Goal: Task Accomplishment & Management: Complete application form

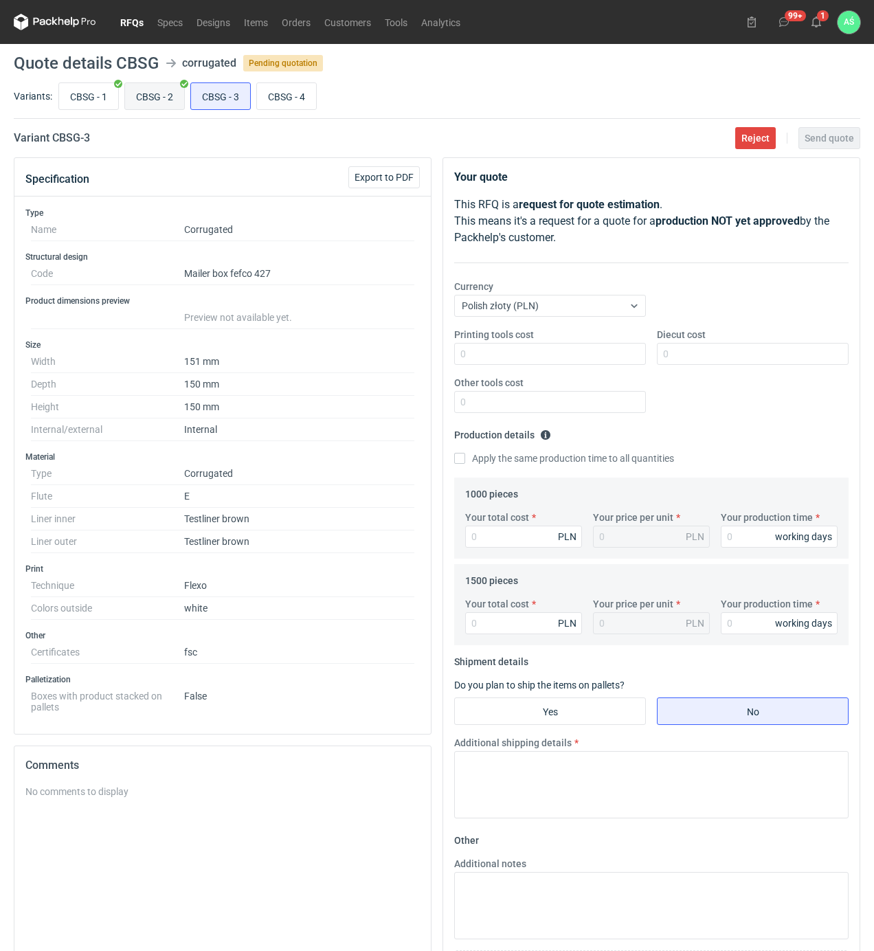
click at [165, 88] on input "CBSG - 2" at bounding box center [154, 96] width 59 height 26
radio input "true"
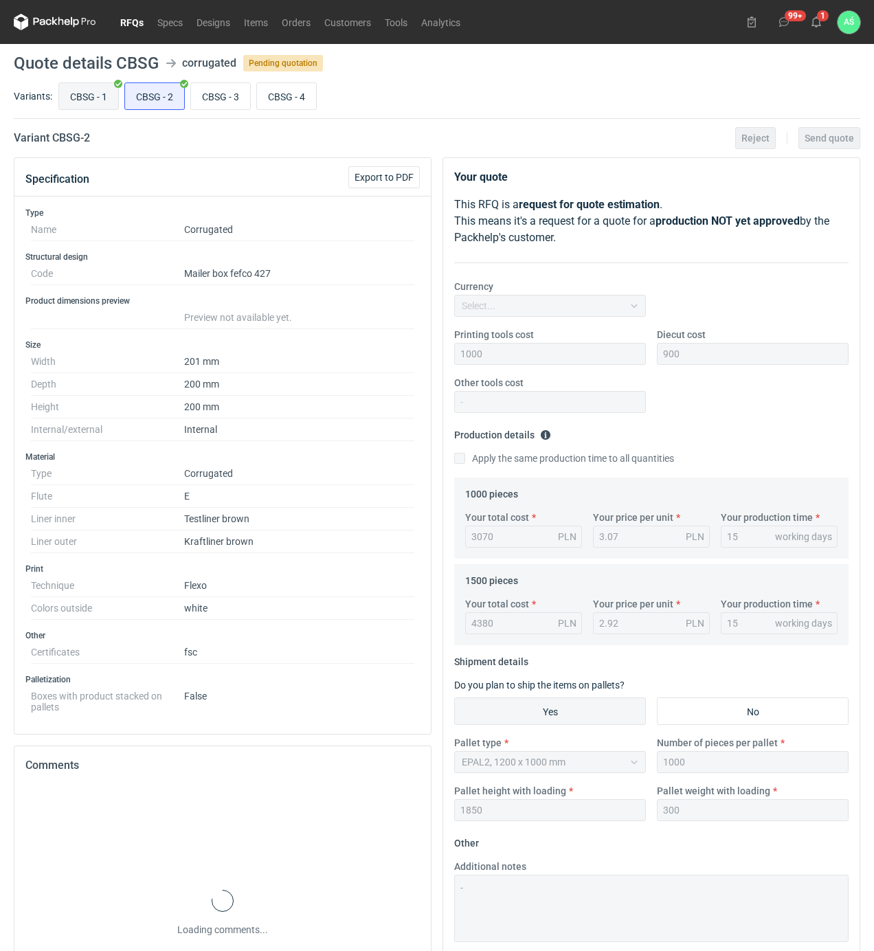
click at [96, 91] on input "CBSG - 1" at bounding box center [88, 96] width 59 height 26
radio input "true"
click at [147, 91] on input "CBSG - 2" at bounding box center [154, 96] width 59 height 26
radio input "true"
click at [305, 97] on input "CBSG - 4" at bounding box center [286, 96] width 59 height 26
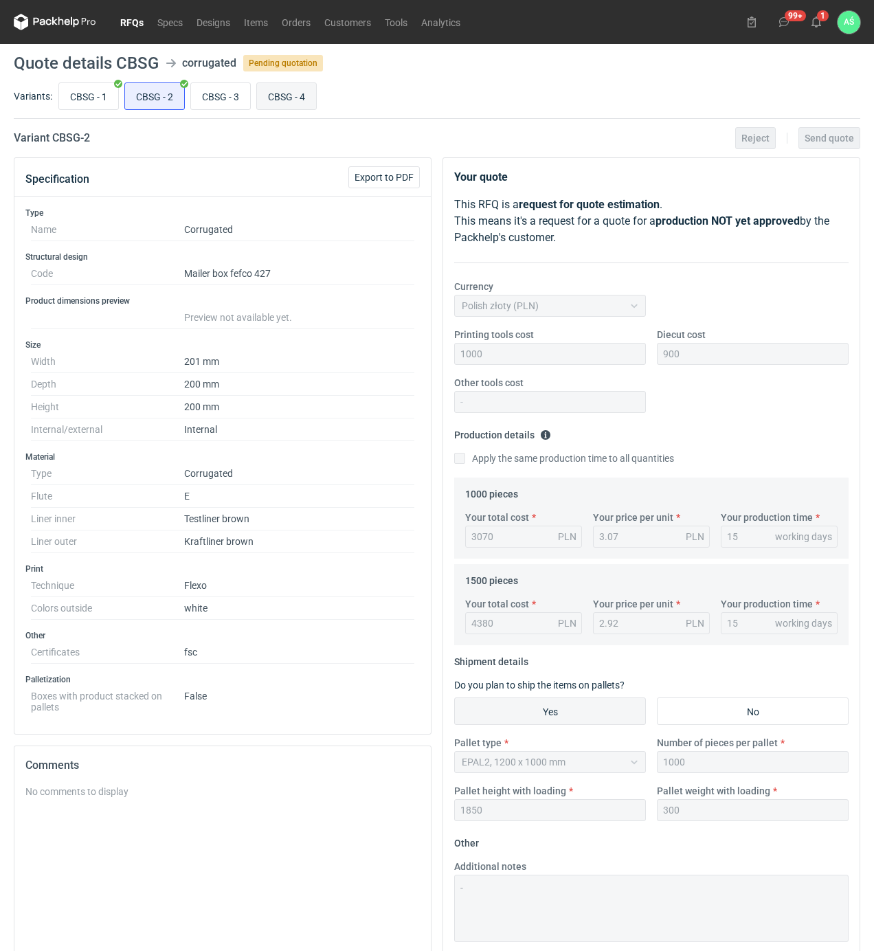
radio input "true"
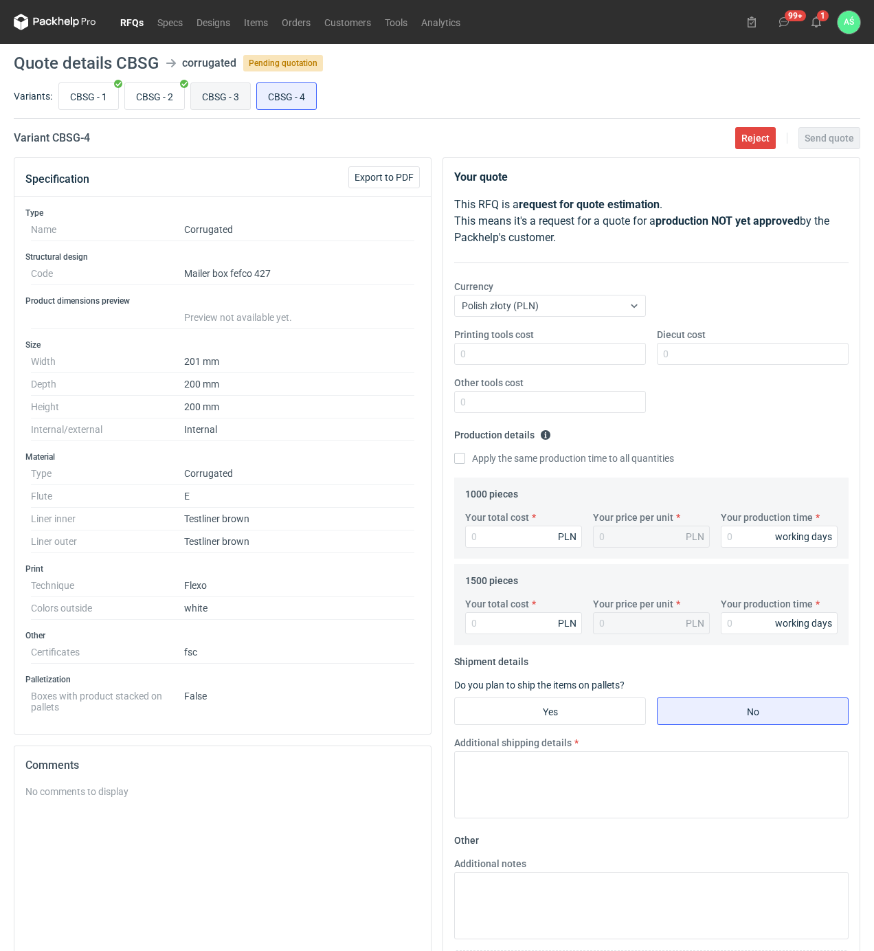
click at [212, 97] on input "CBSG - 3" at bounding box center [220, 96] width 59 height 26
radio input "true"
click at [150, 105] on input "CBSG - 2" at bounding box center [154, 96] width 59 height 26
radio input "true"
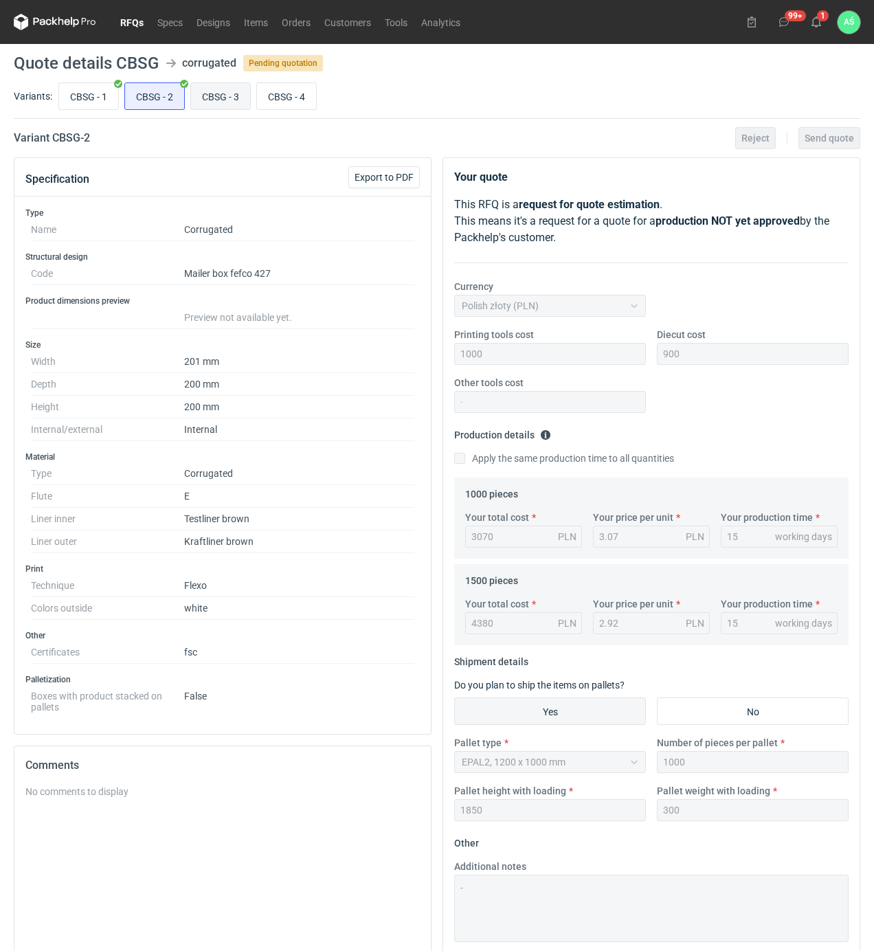
click at [203, 97] on input "CBSG - 3" at bounding box center [220, 96] width 59 height 26
radio input "true"
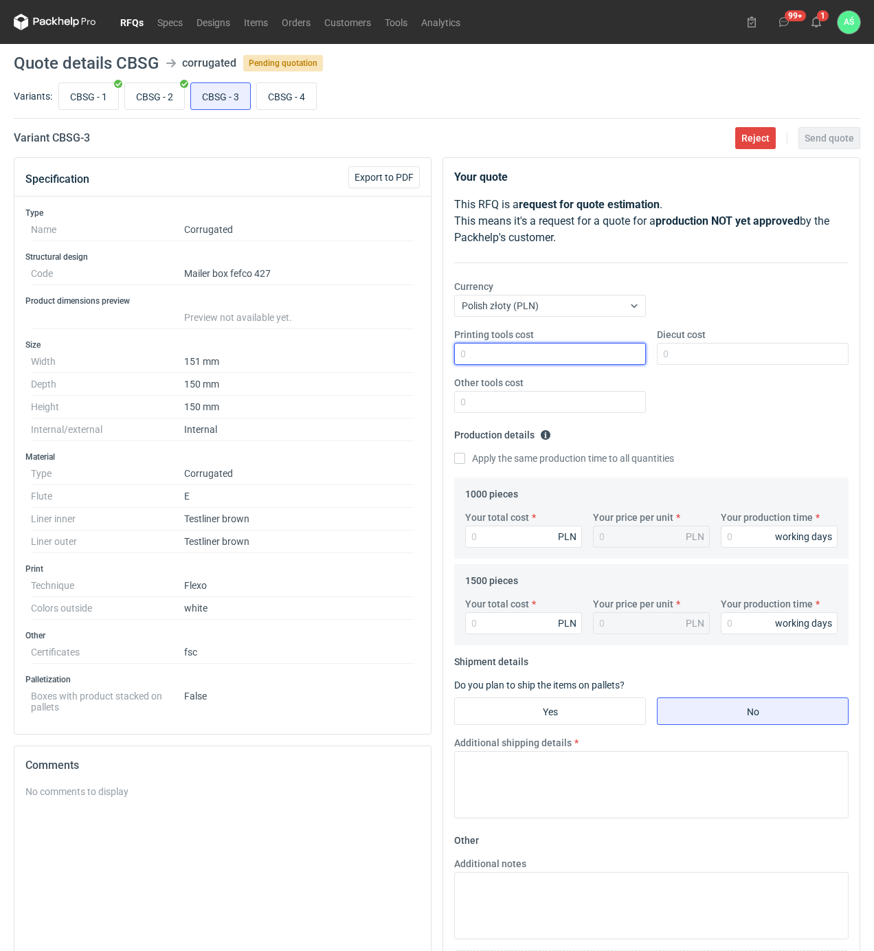
click at [614, 357] on input "Printing tools cost" at bounding box center [550, 354] width 192 height 22
type input "1000"
type input "800"
type input "1710"
type input "1.71"
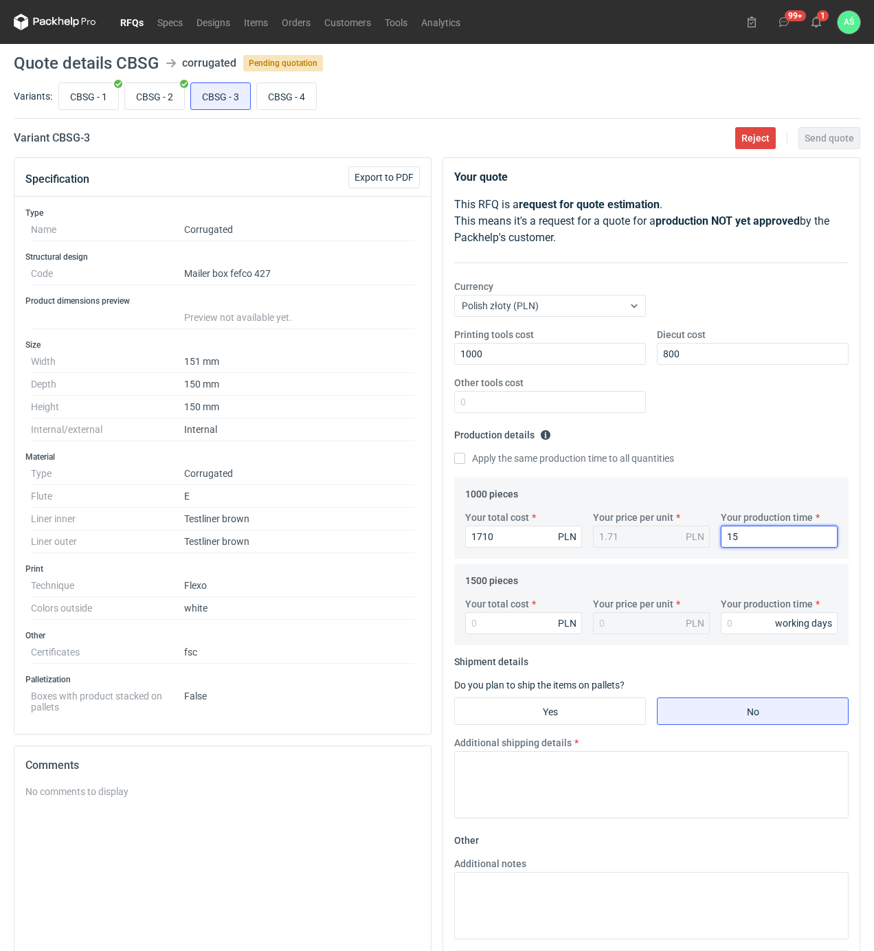
type input "15"
type input "2415"
type input "1.61"
type input "15"
click at [583, 706] on input "Yes" at bounding box center [550, 711] width 190 height 26
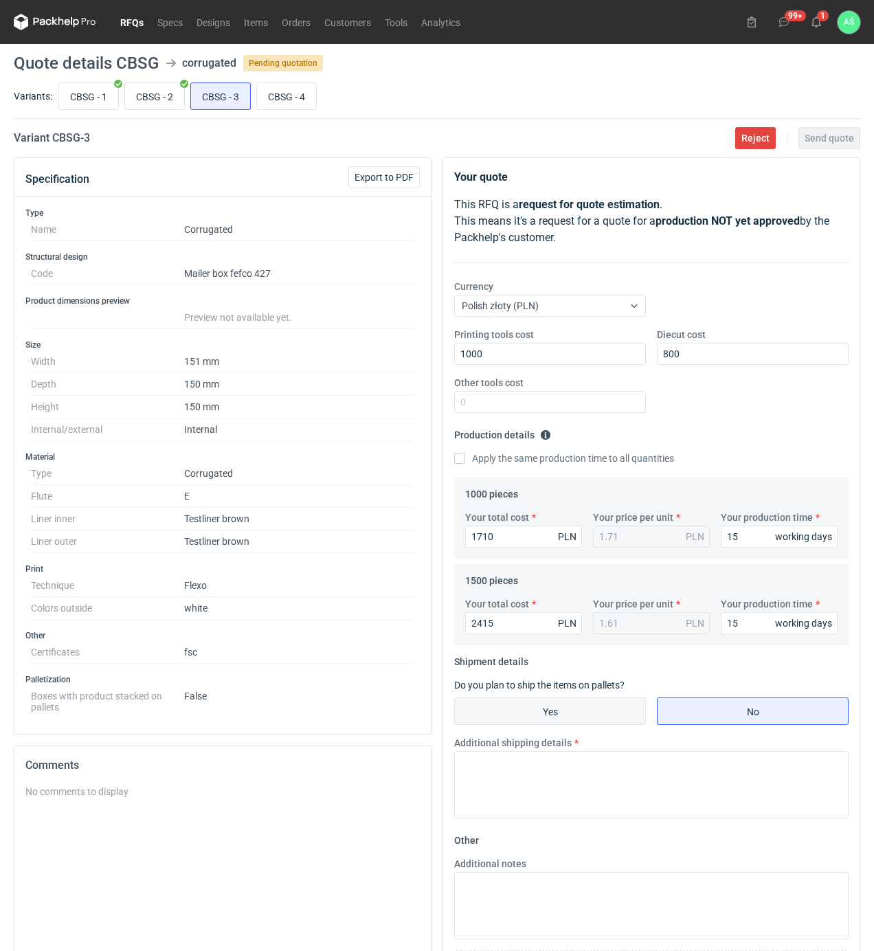
radio input "true"
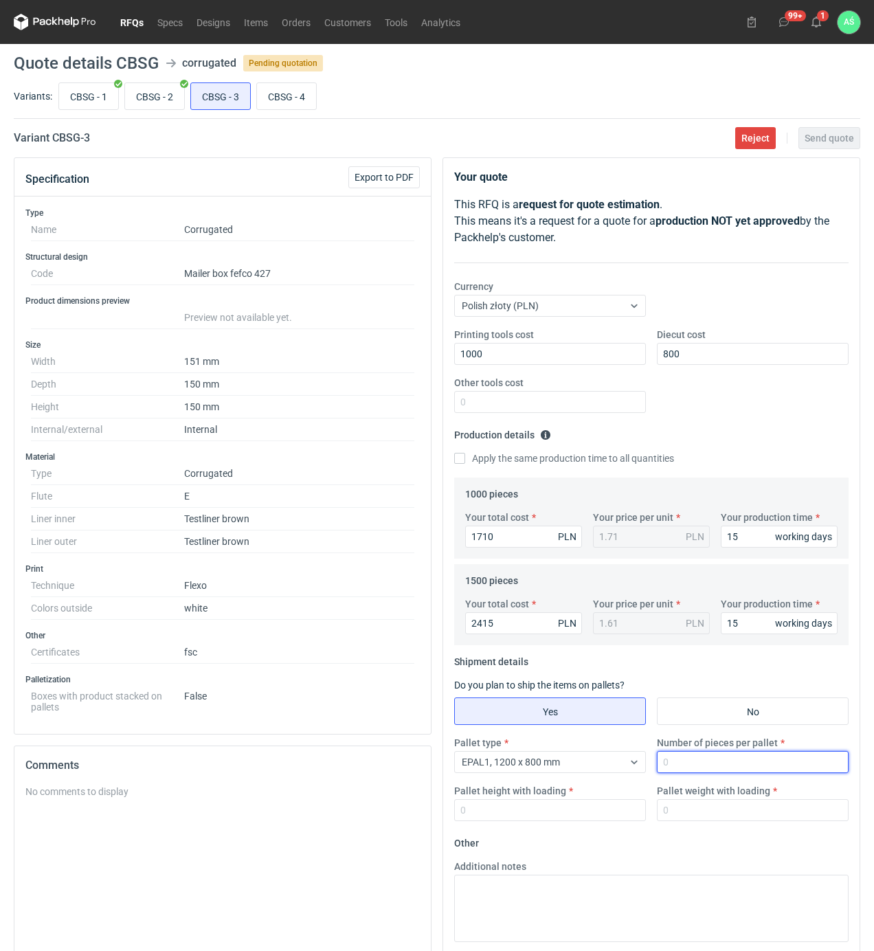
click at [675, 756] on input "Number of pieces per pallet" at bounding box center [753, 762] width 192 height 22
type input "1000"
type input "1800"
type input "300"
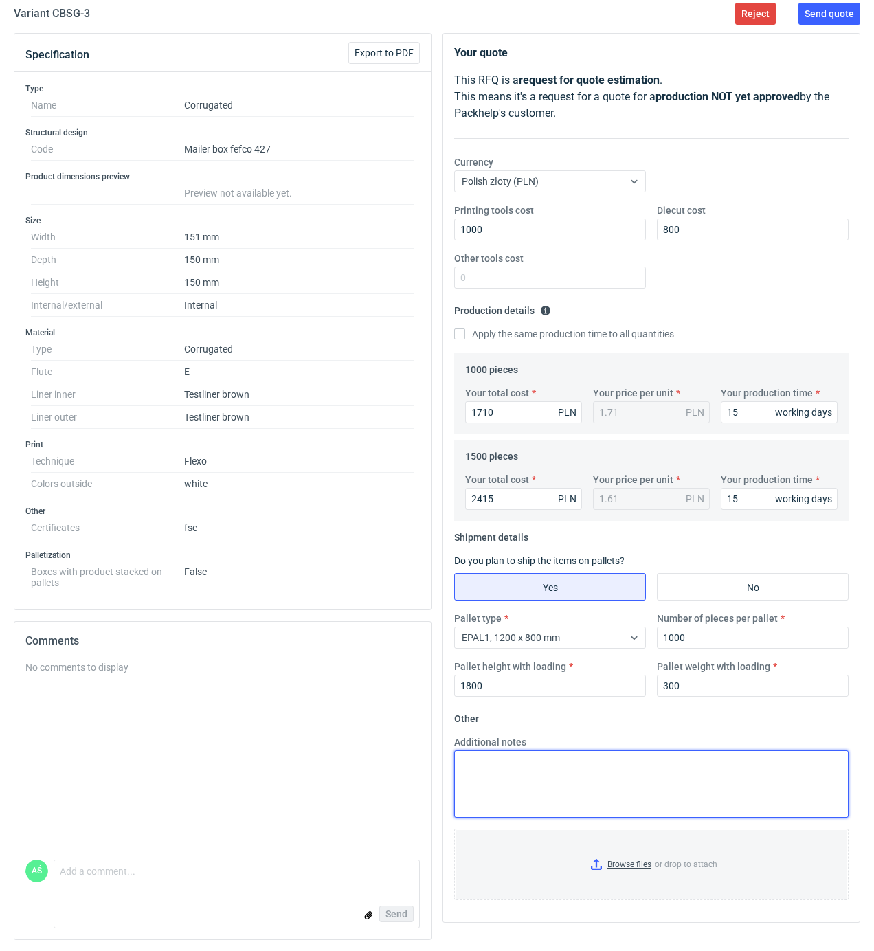
scroll to position [129, 0]
click at [638, 866] on input "Browse files or drop to attach" at bounding box center [651, 864] width 392 height 69
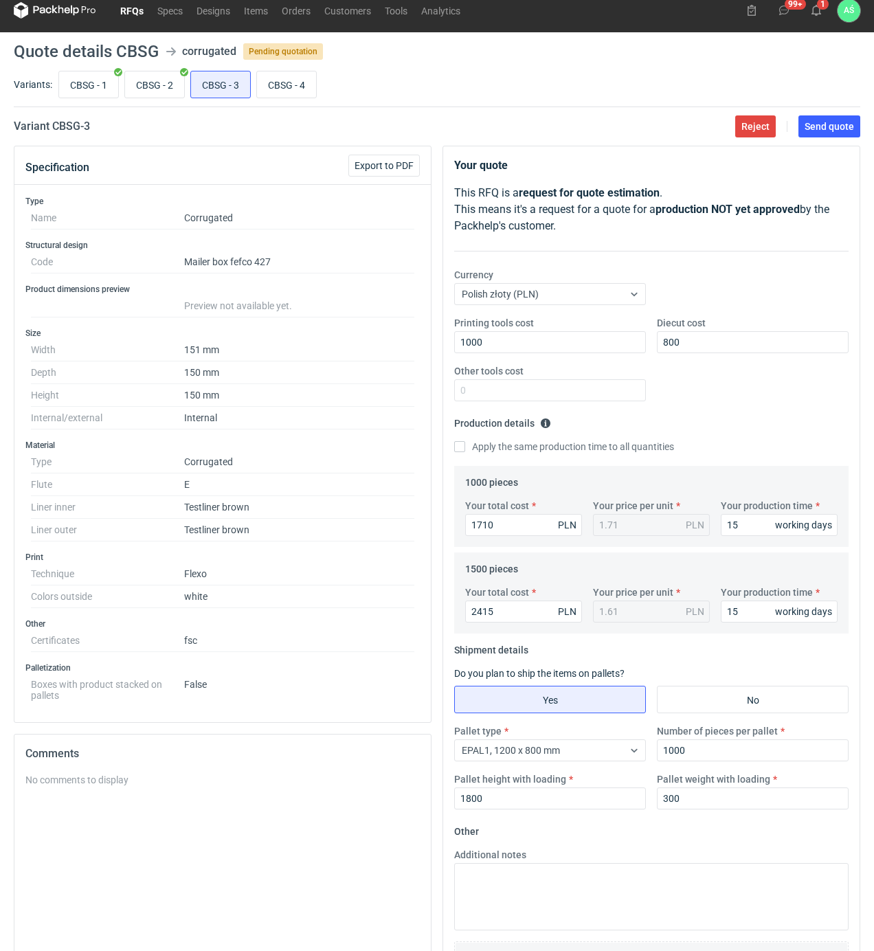
scroll to position [0, 0]
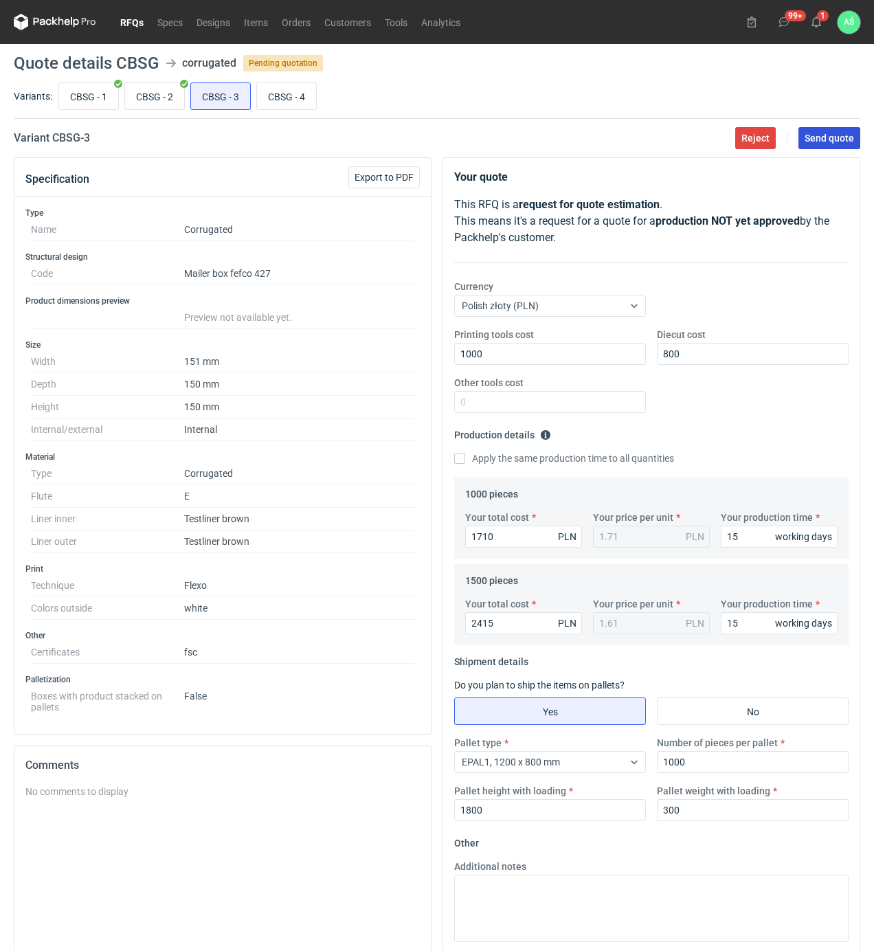
click at [834, 149] on button "Send quote" at bounding box center [829, 138] width 62 height 22
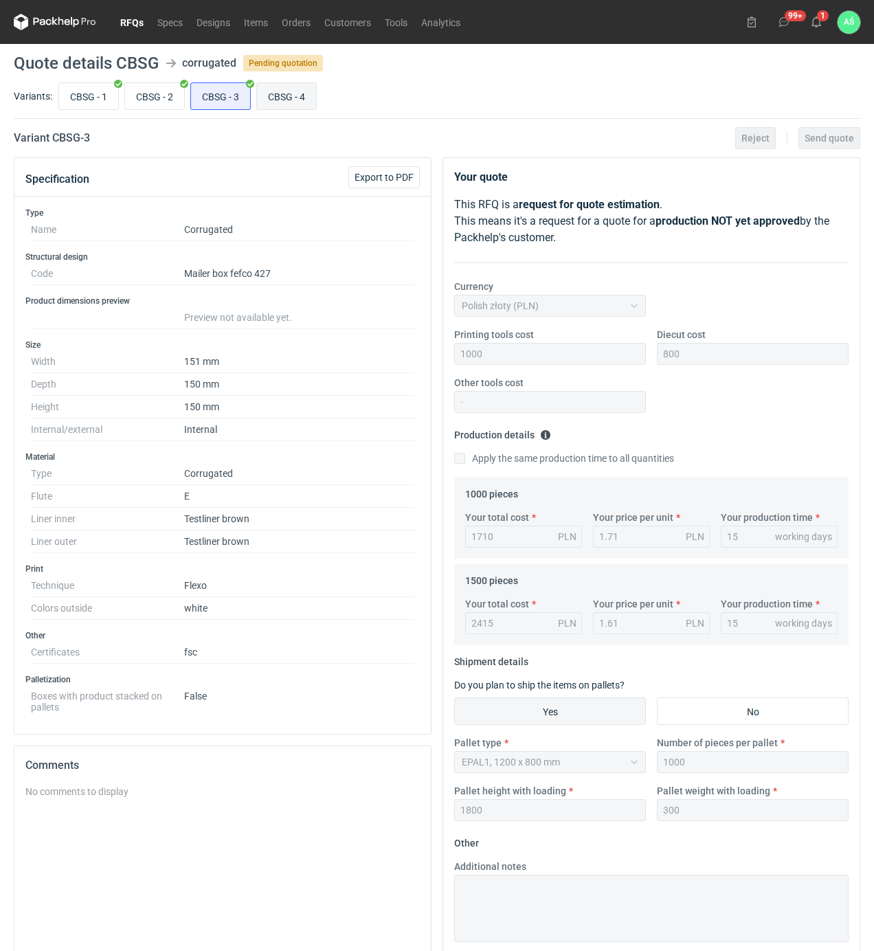
click at [306, 94] on input "CBSG - 4" at bounding box center [286, 96] width 59 height 26
radio input "true"
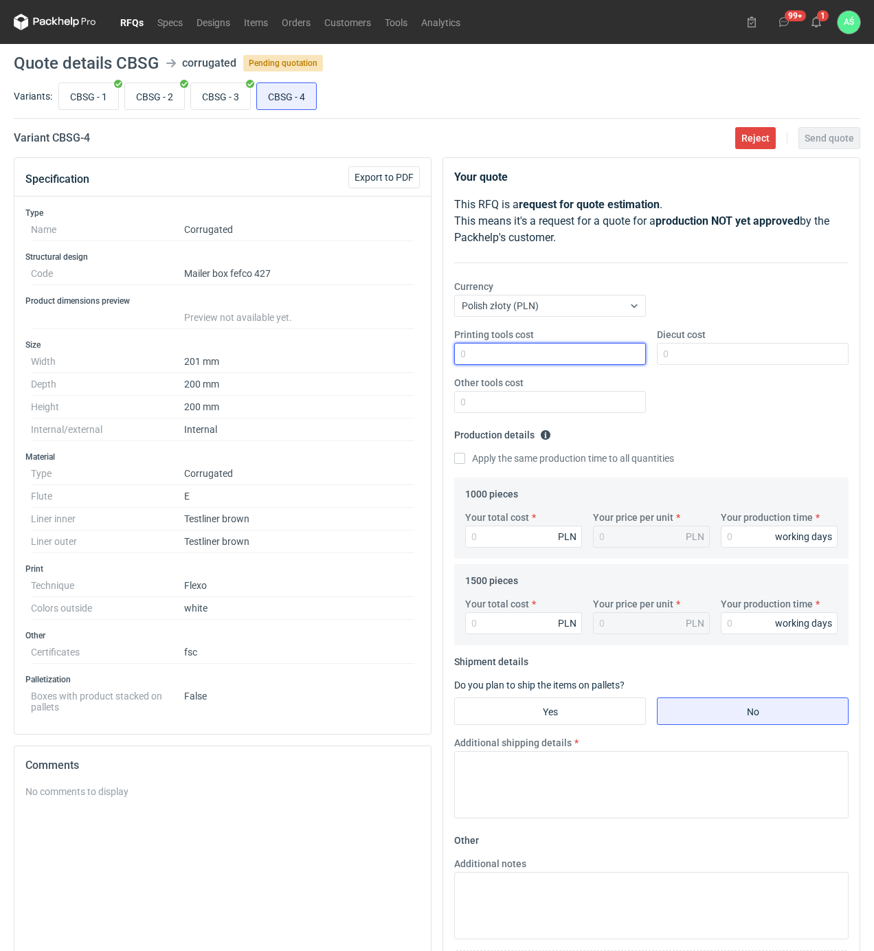
click at [610, 352] on input "Printing tools cost" at bounding box center [550, 354] width 192 height 22
type input "1000"
type input "900"
type input "2540"
type input "2.54"
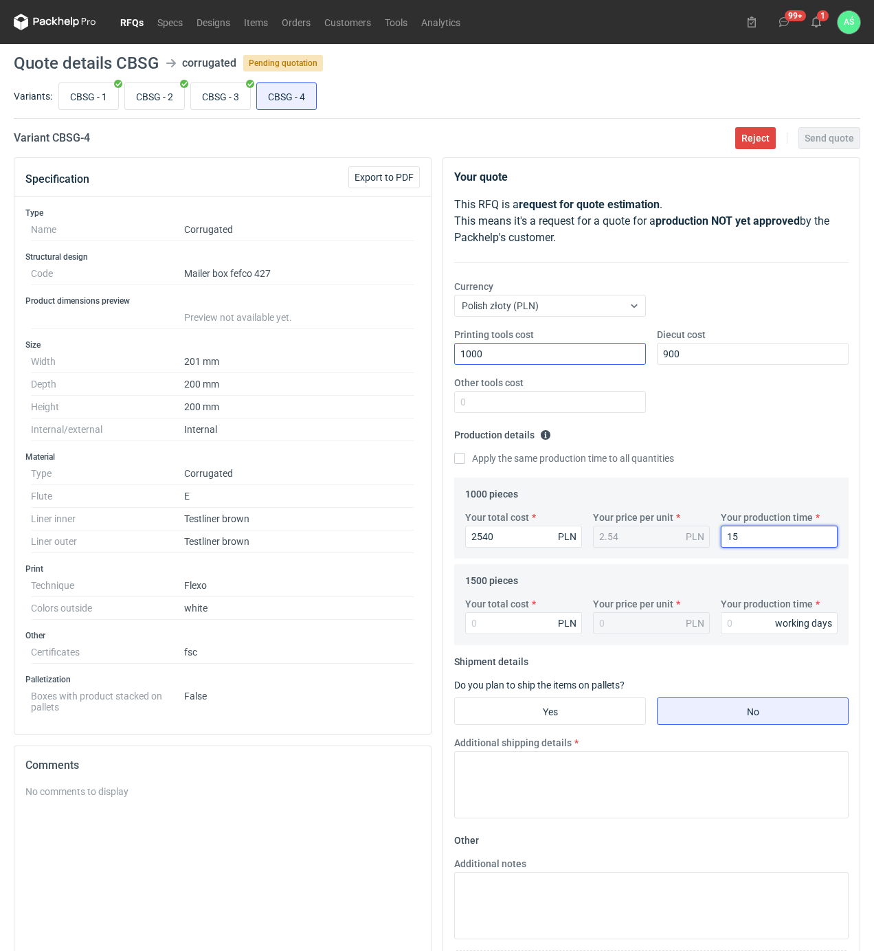
type input "15"
type input "36"
type input "0.02"
type input "3630"
type input "2.42"
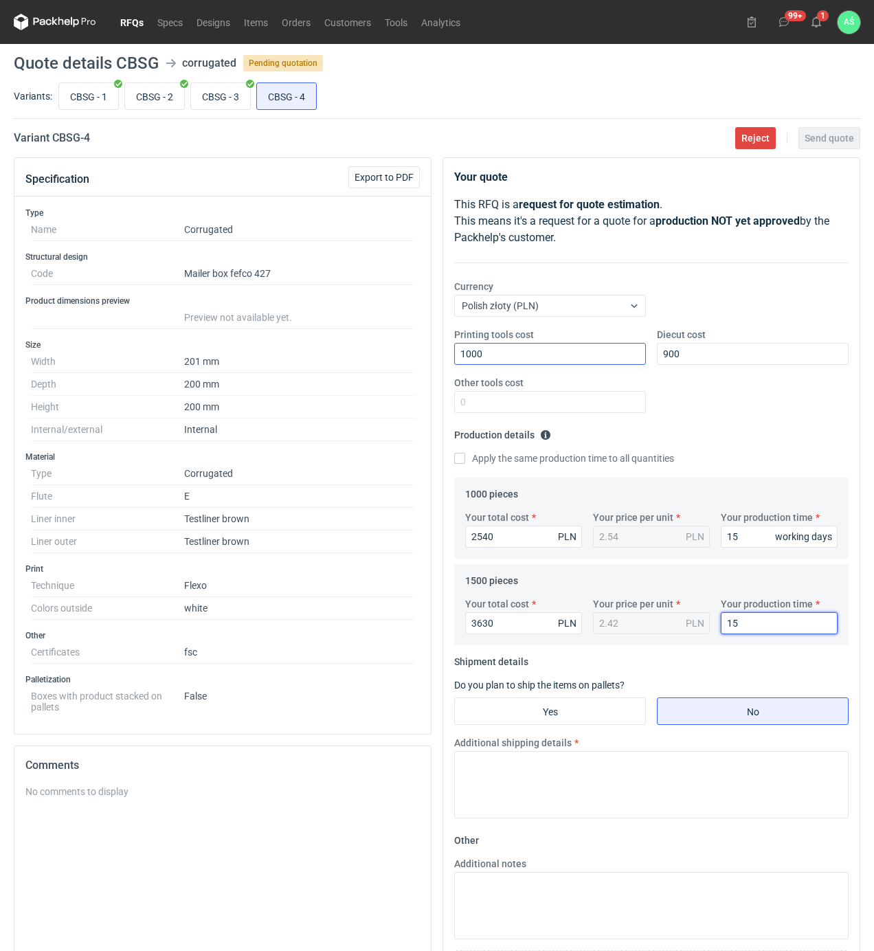
type input "15"
click at [619, 717] on input "Yes" at bounding box center [550, 711] width 190 height 26
radio input "true"
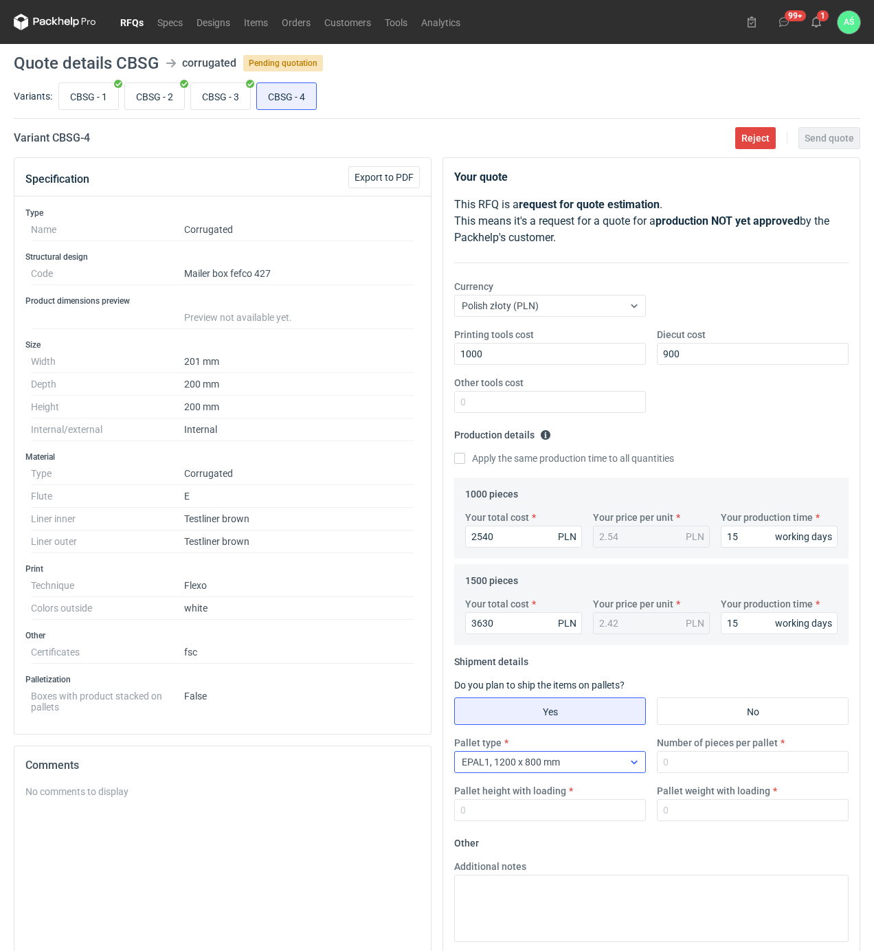
click at [611, 765] on div "EPAL1, 1200 x 800 mm" at bounding box center [539, 761] width 168 height 19
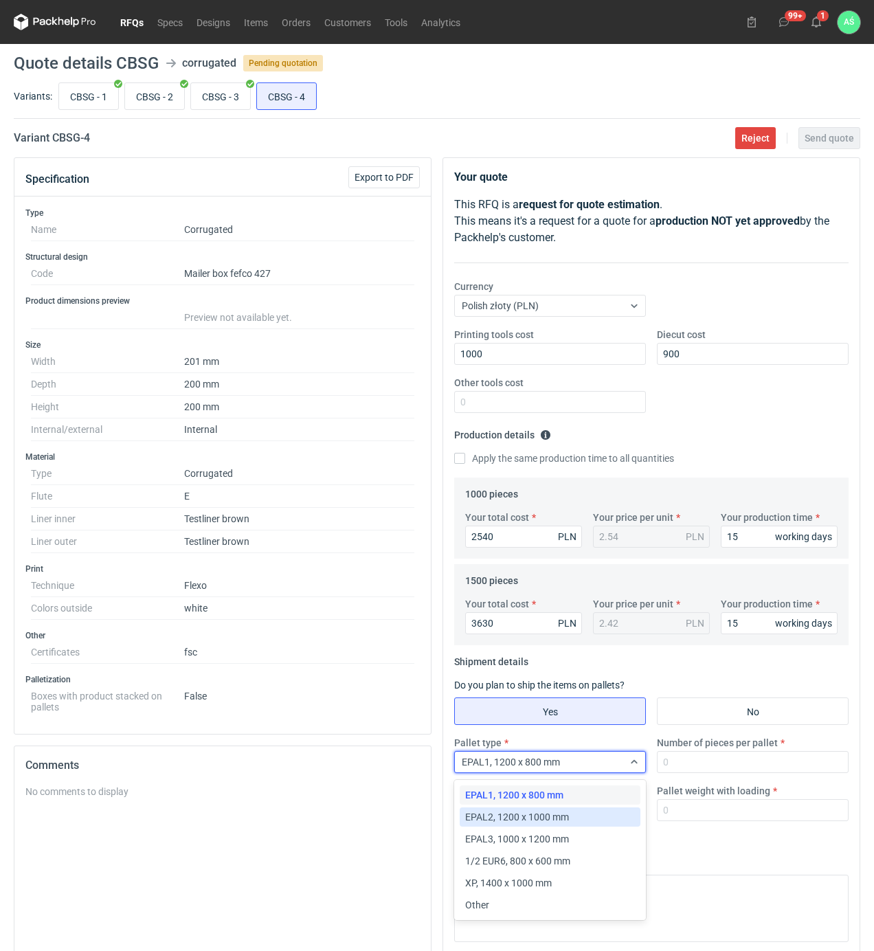
click at [554, 818] on span "EPAL2, 1200 x 1000 mm" at bounding box center [517, 817] width 104 height 14
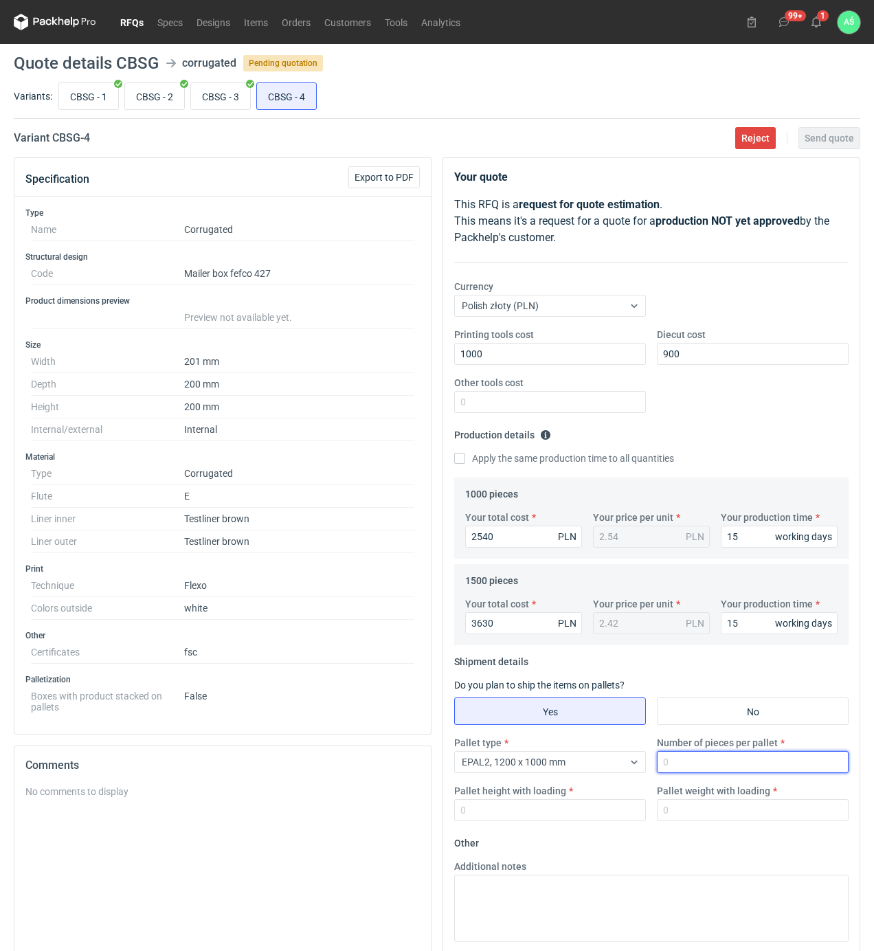
click at [671, 763] on input "Number of pieces per pallet" at bounding box center [753, 762] width 192 height 22
type input "1000"
type input "1800"
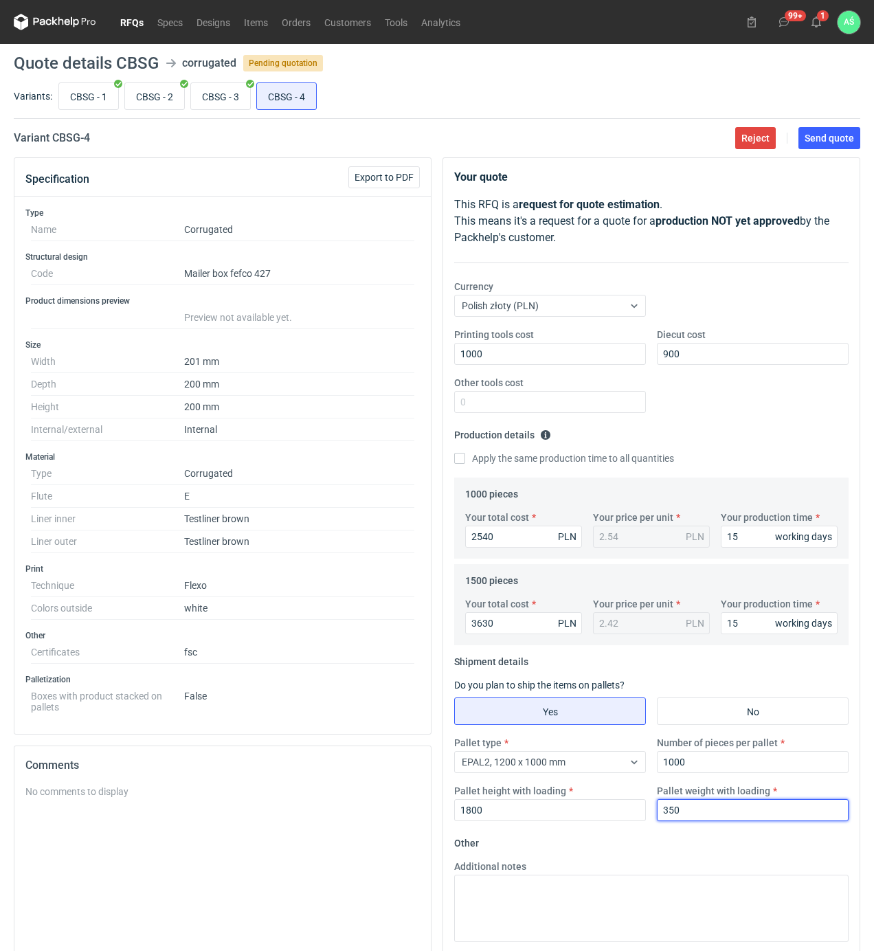
type input "350"
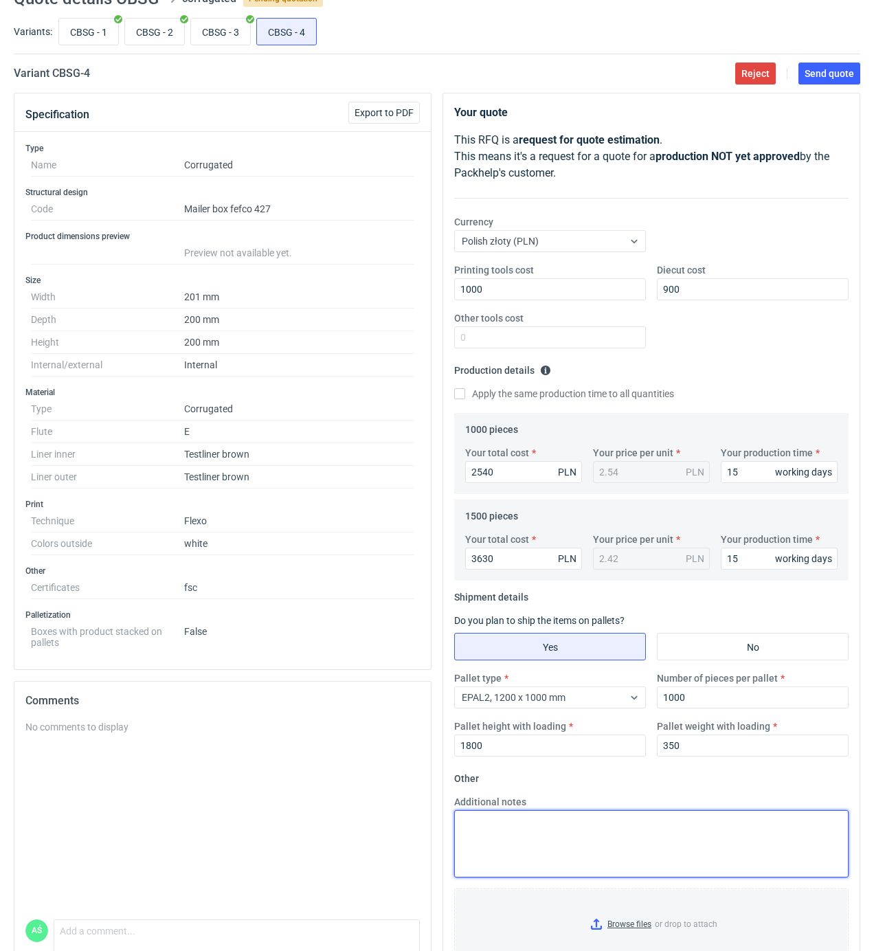
scroll to position [129, 0]
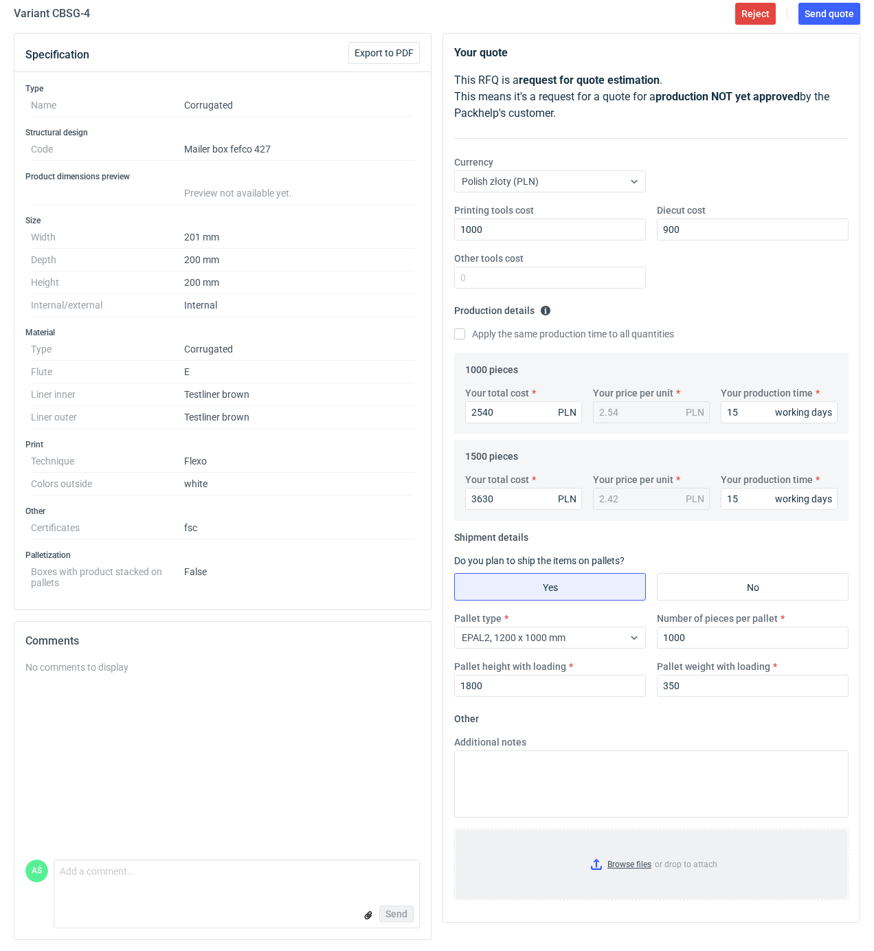
click at [630, 859] on input "Browse files or drop to attach" at bounding box center [651, 864] width 392 height 69
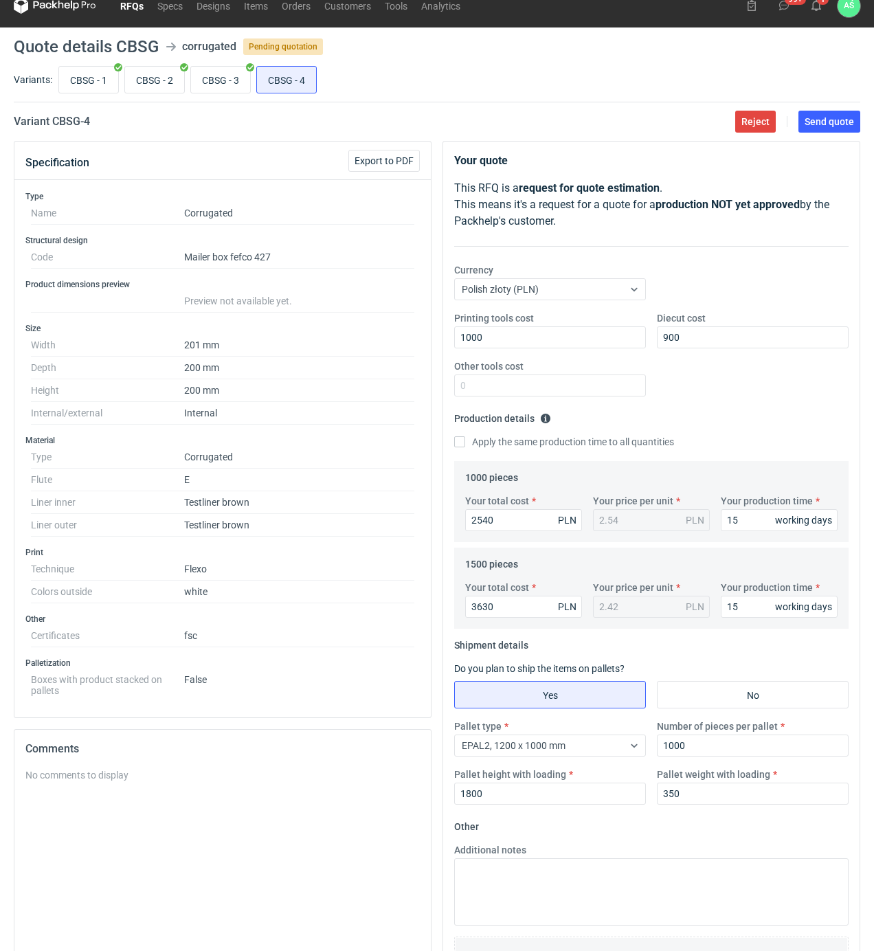
scroll to position [0, 0]
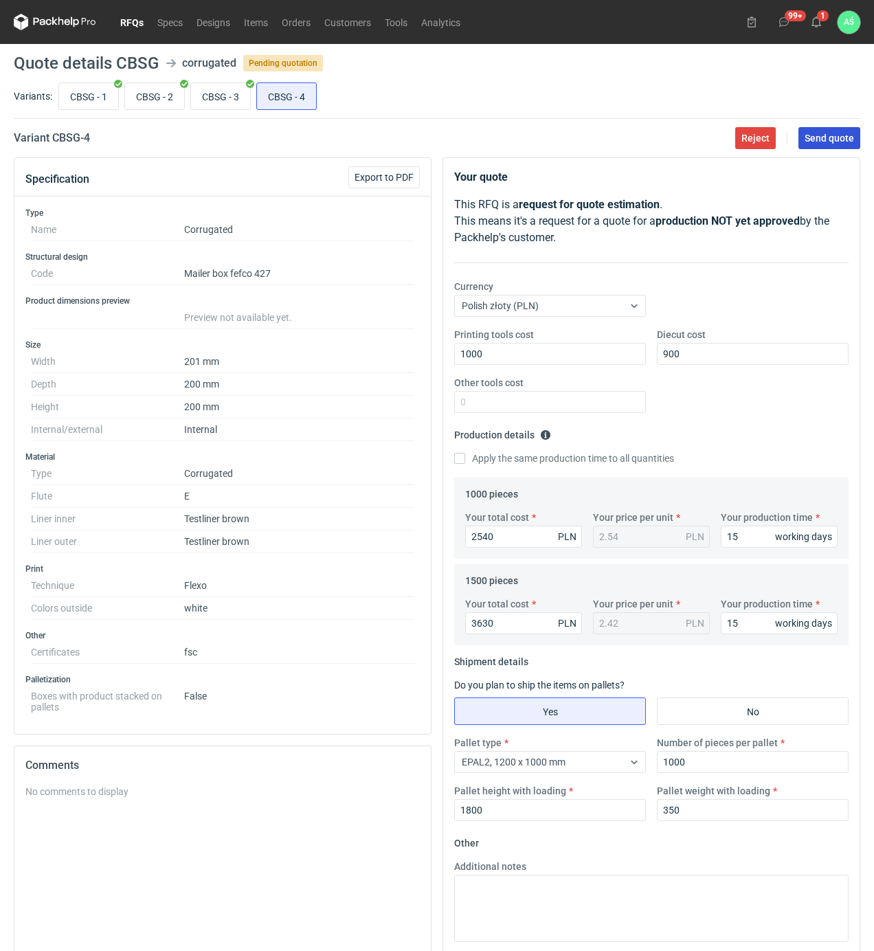
click at [830, 139] on span "Send quote" at bounding box center [828, 138] width 49 height 10
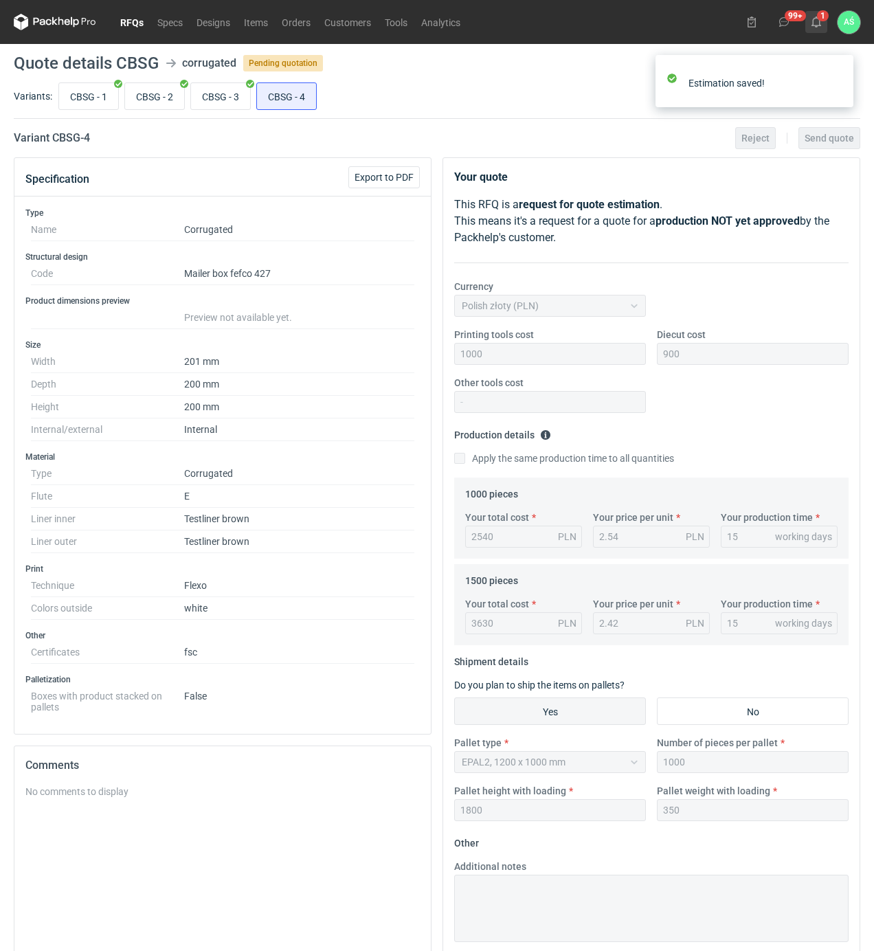
click at [818, 17] on icon at bounding box center [816, 21] width 11 height 11
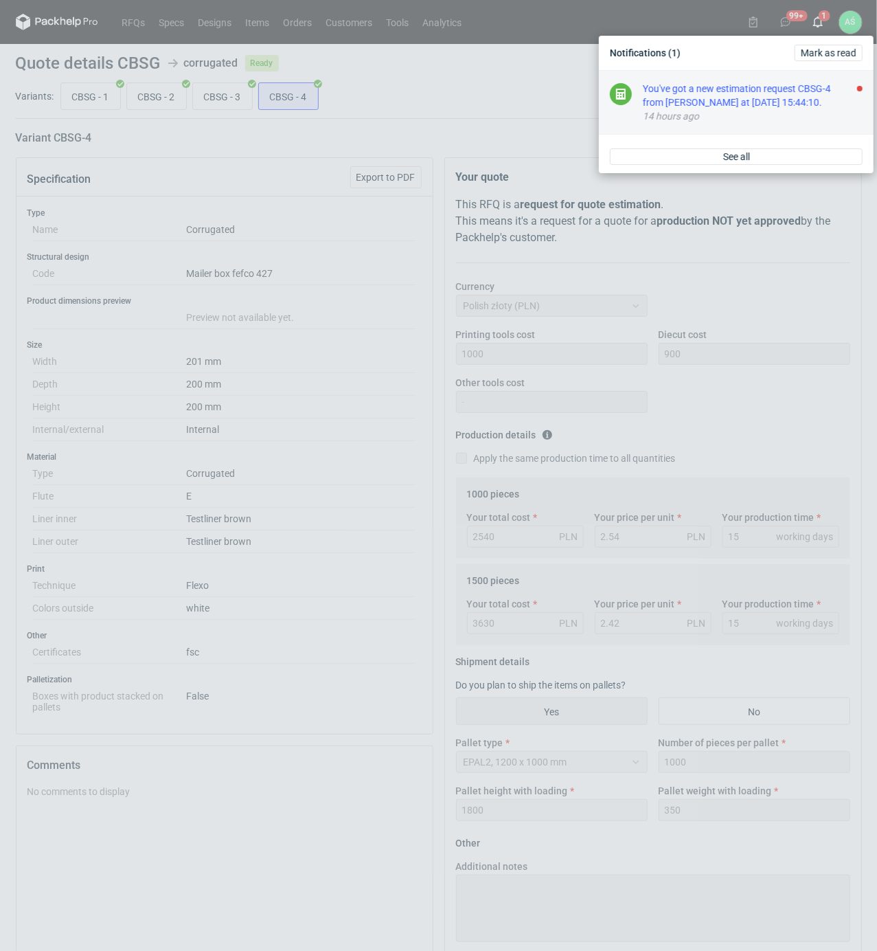
click at [643, 113] on div "14 hours ago" at bounding box center [753, 116] width 220 height 14
click at [723, 102] on div "Order PHO-PH00-R723207553_XDUZ was shipped." at bounding box center [753, 95] width 220 height 27
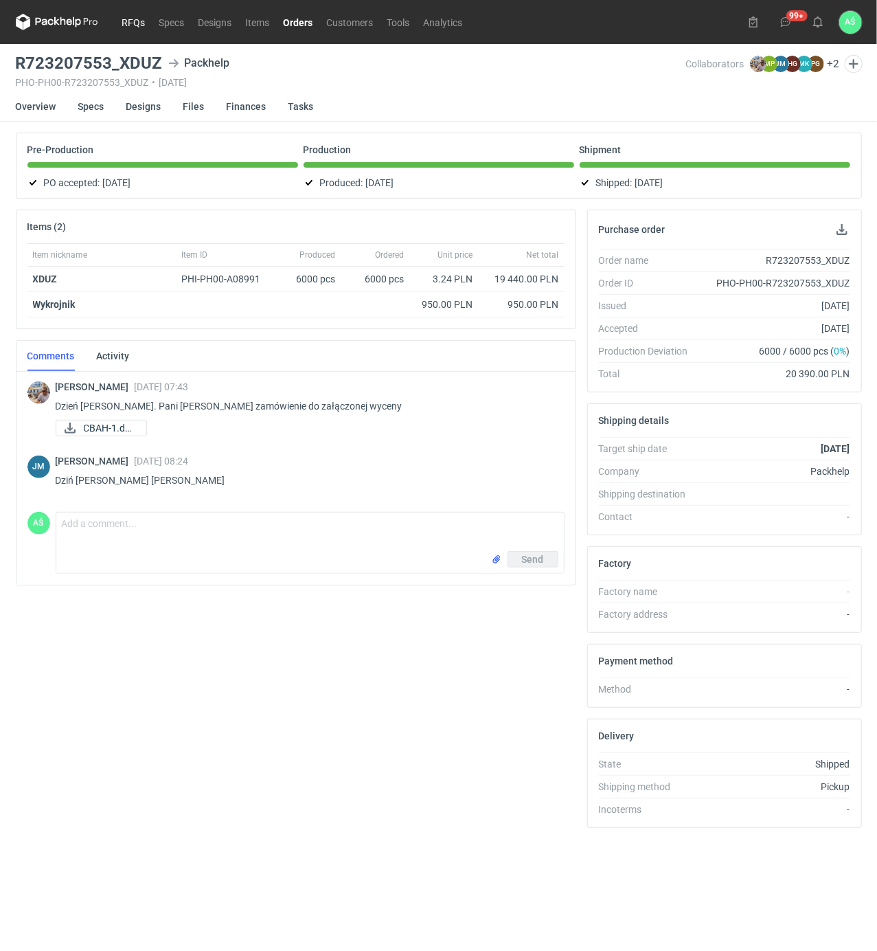
click at [131, 23] on link "RFQs" at bounding box center [133, 22] width 37 height 16
